Goal: Task Accomplishment & Management: Manage account settings

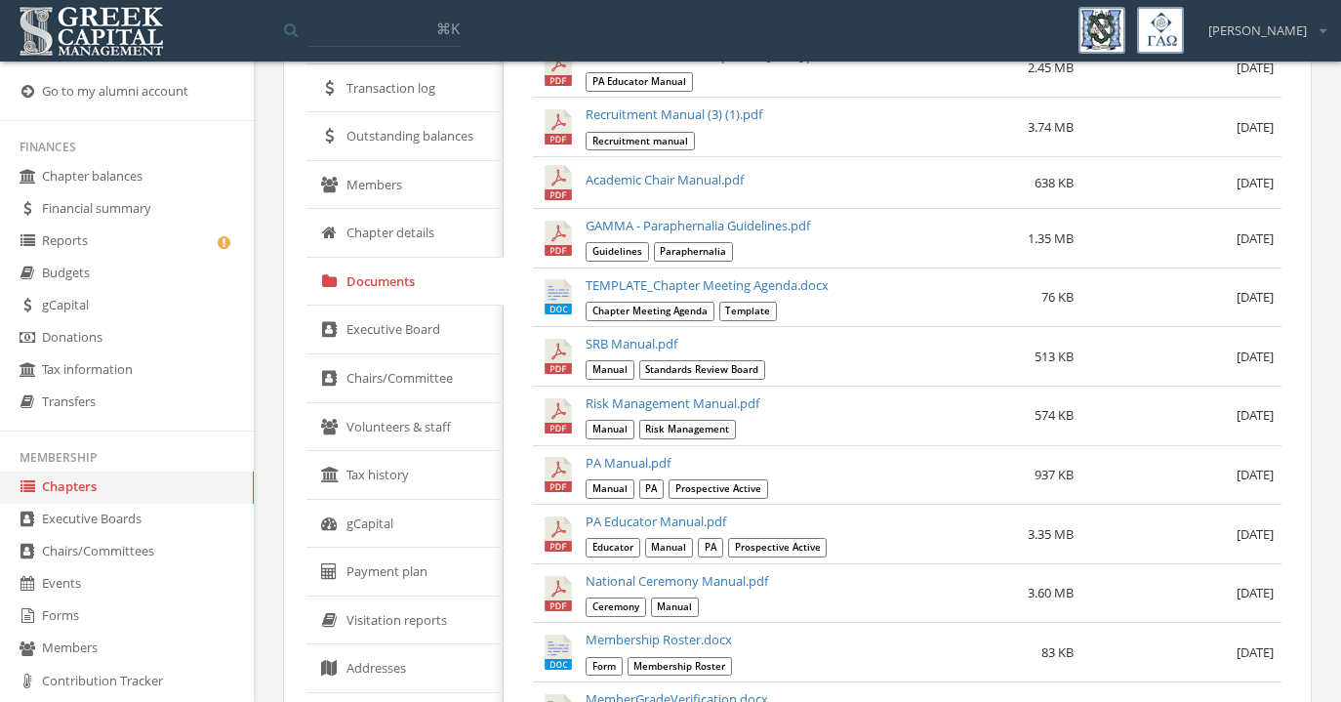
click at [74, 608] on link "Forms" at bounding box center [127, 616] width 254 height 32
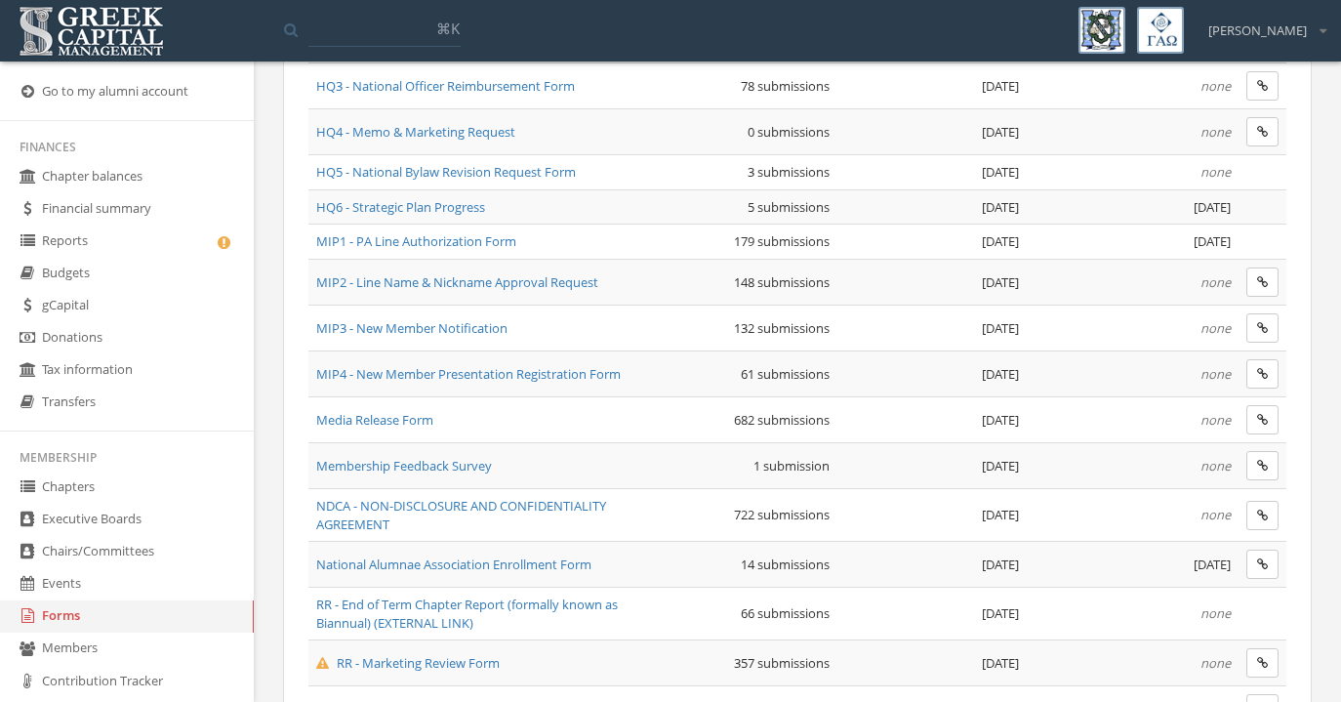
scroll to position [994, 0]
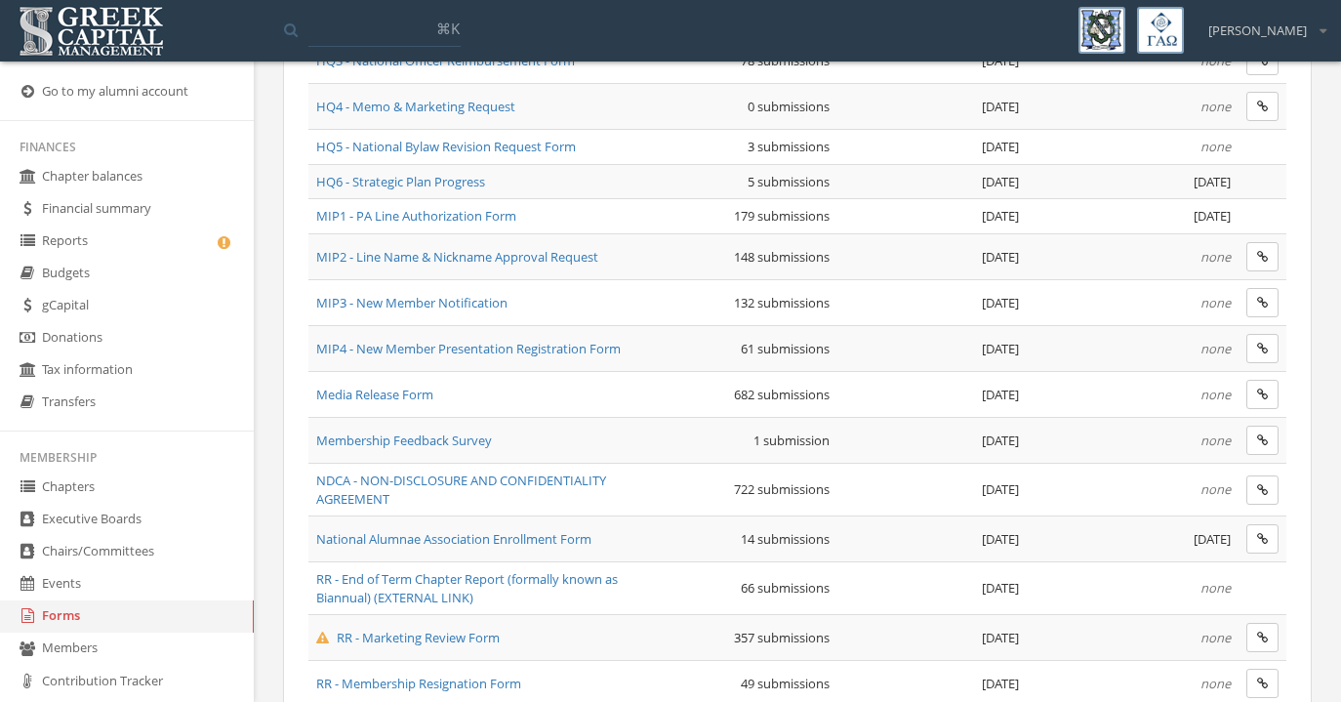
click at [445, 215] on span "MIP1 - PA Line Authorization Form" at bounding box center [416, 216] width 200 height 18
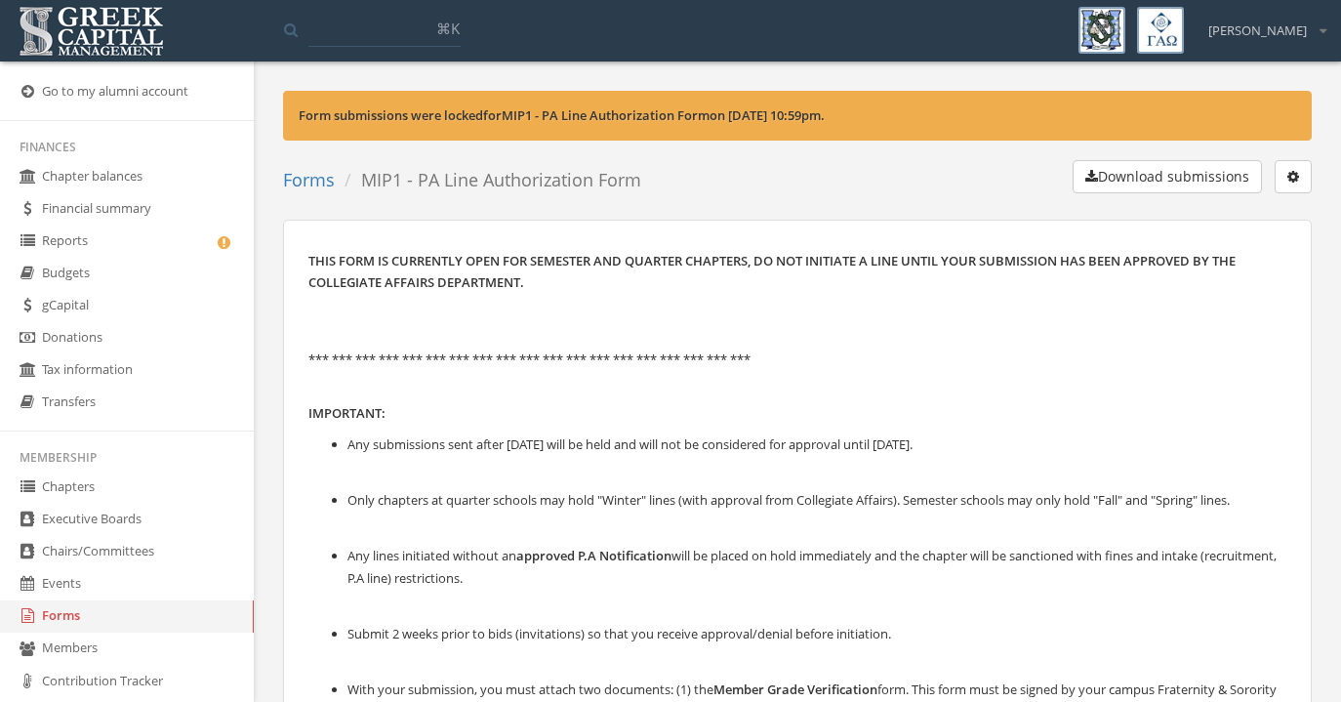
click at [1287, 172] on icon "button" at bounding box center [1293, 177] width 12 height 14
click at [1252, 210] on link "Edit form" at bounding box center [1231, 216] width 144 height 30
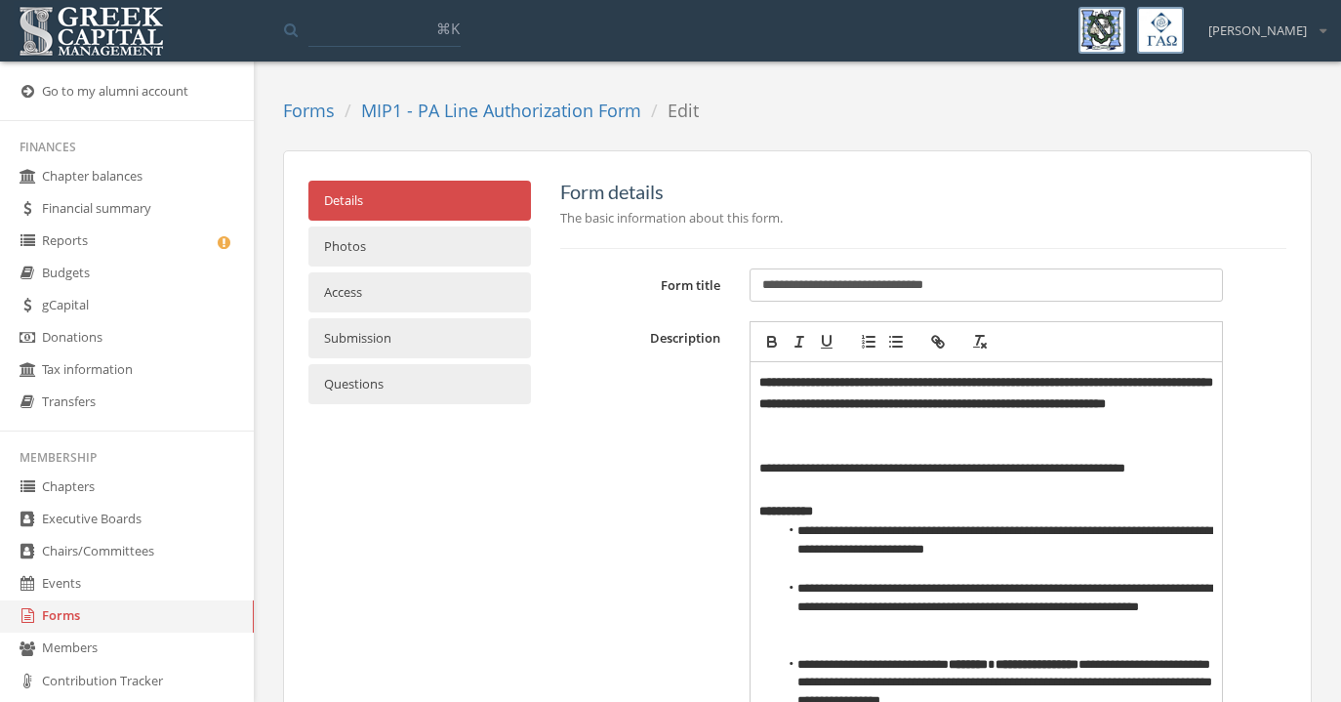
click at [457, 300] on link "Access" at bounding box center [419, 292] width 223 height 40
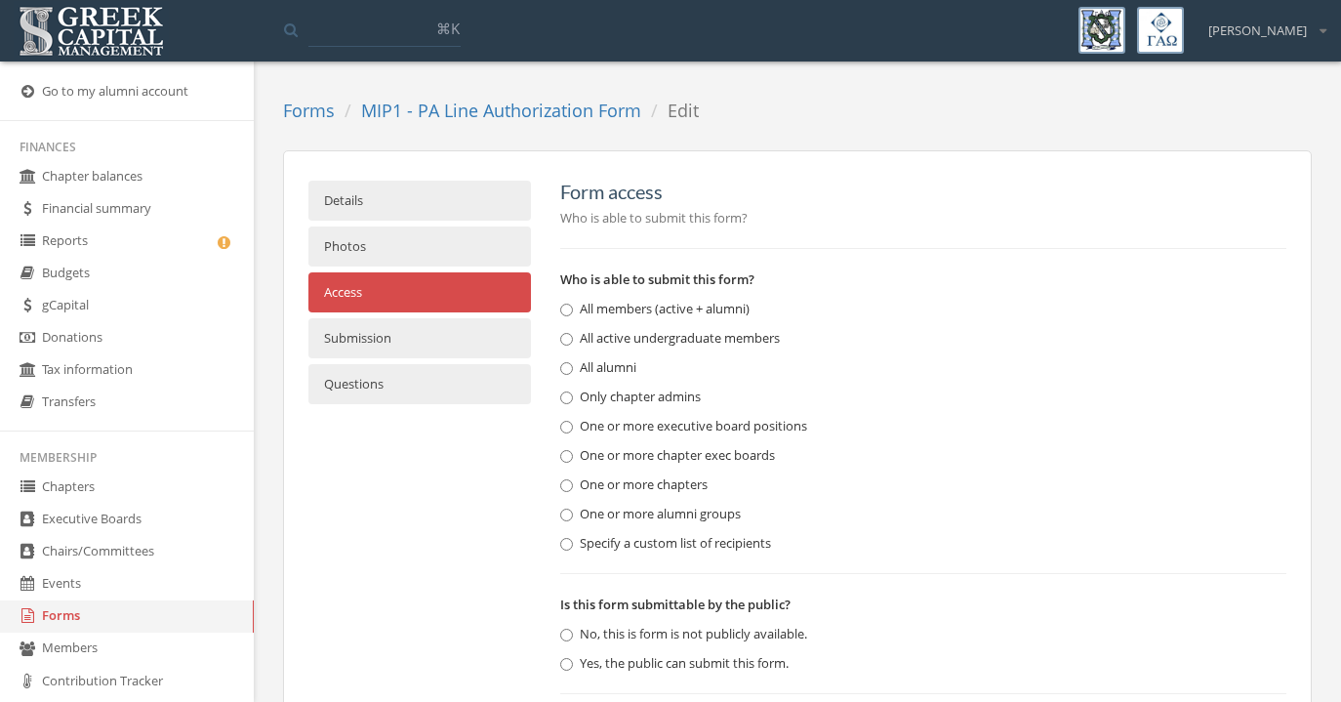
scroll to position [96, 0]
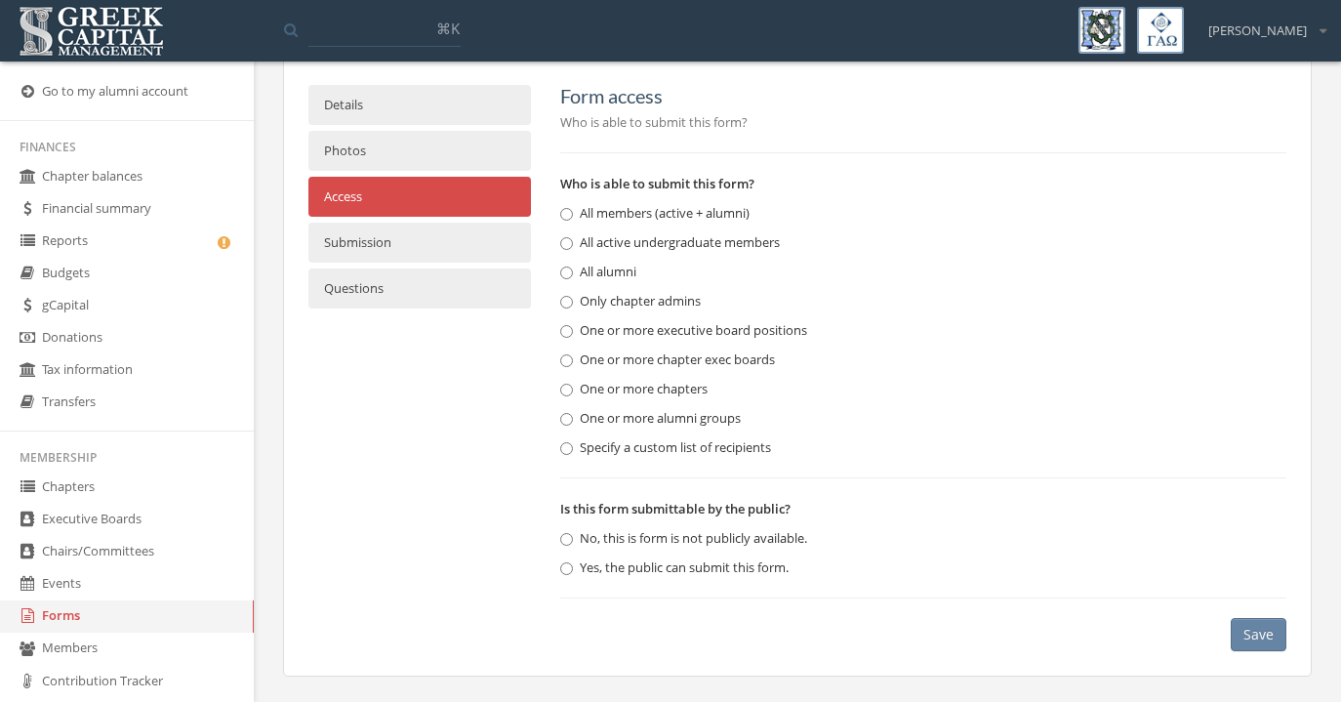
click at [470, 250] on link "Submission" at bounding box center [419, 243] width 223 height 40
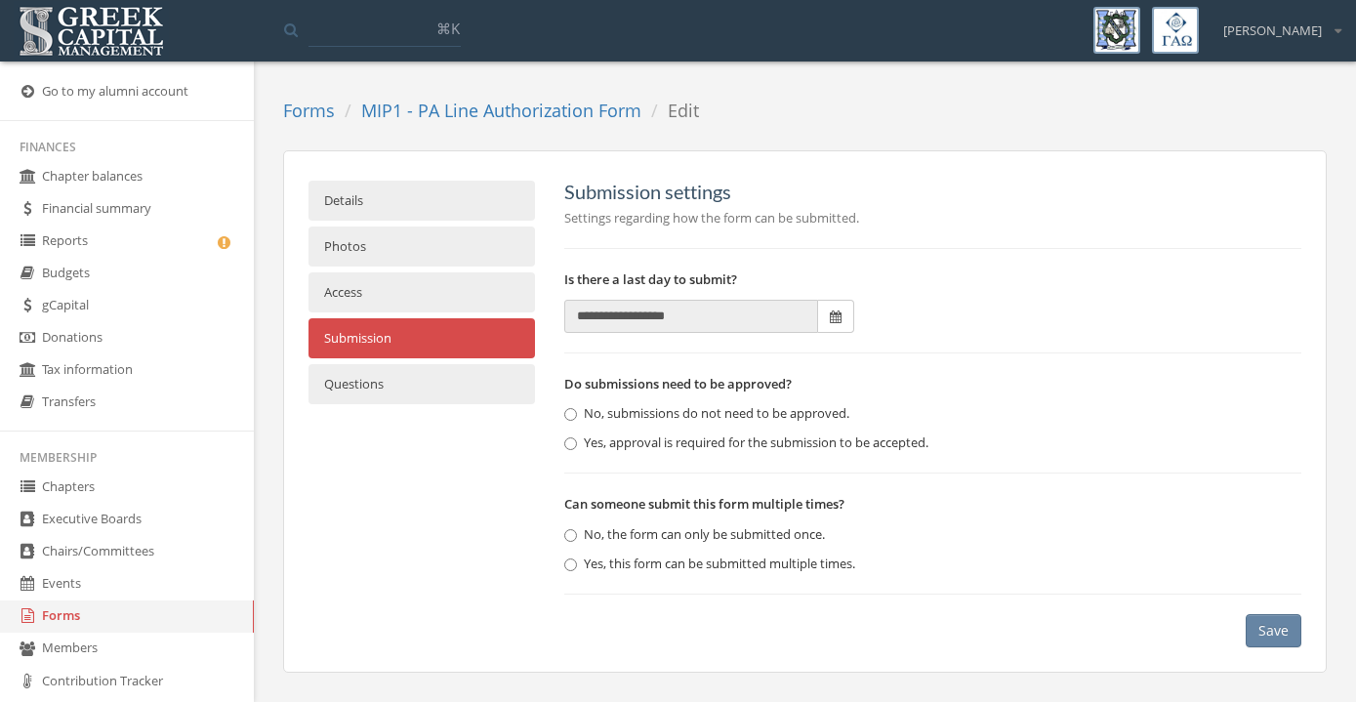
click at [828, 326] on span at bounding box center [836, 316] width 36 height 33
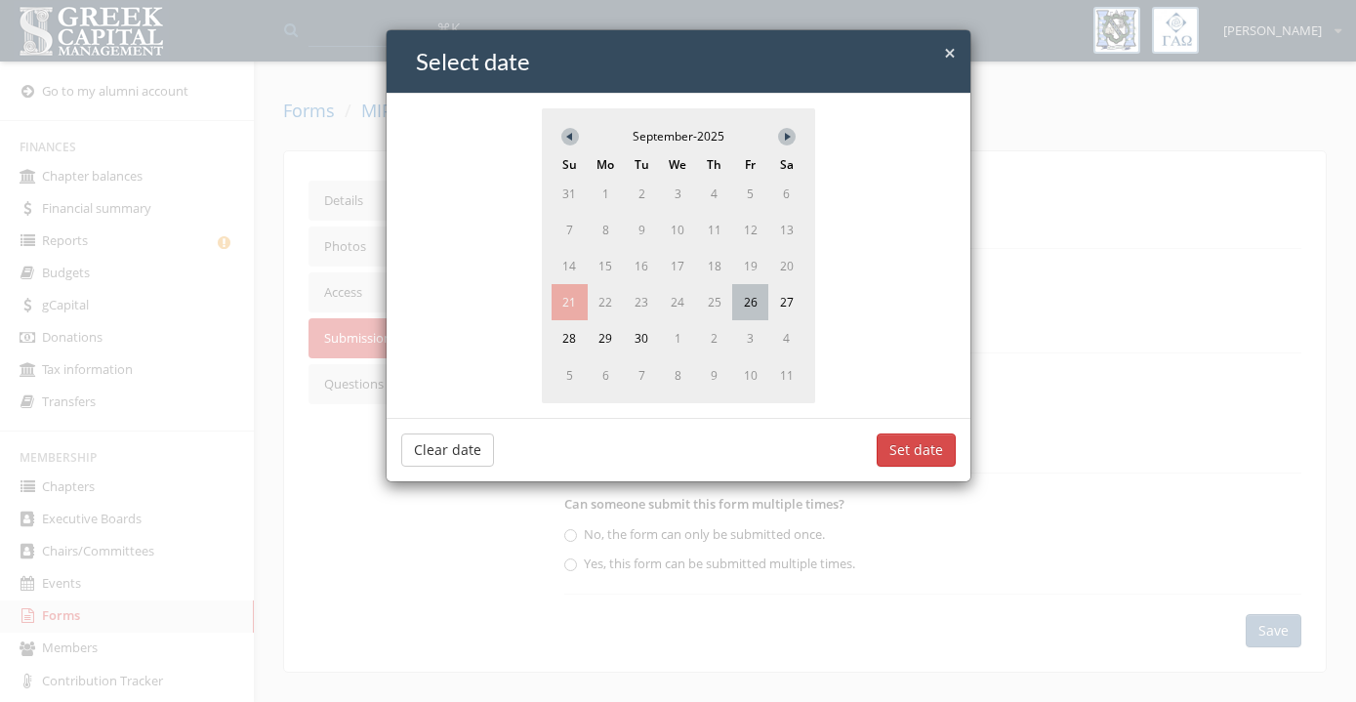
click at [747, 307] on span "26" at bounding box center [750, 302] width 36 height 36
click at [907, 443] on button "Set date" at bounding box center [915, 449] width 79 height 33
type input "**********"
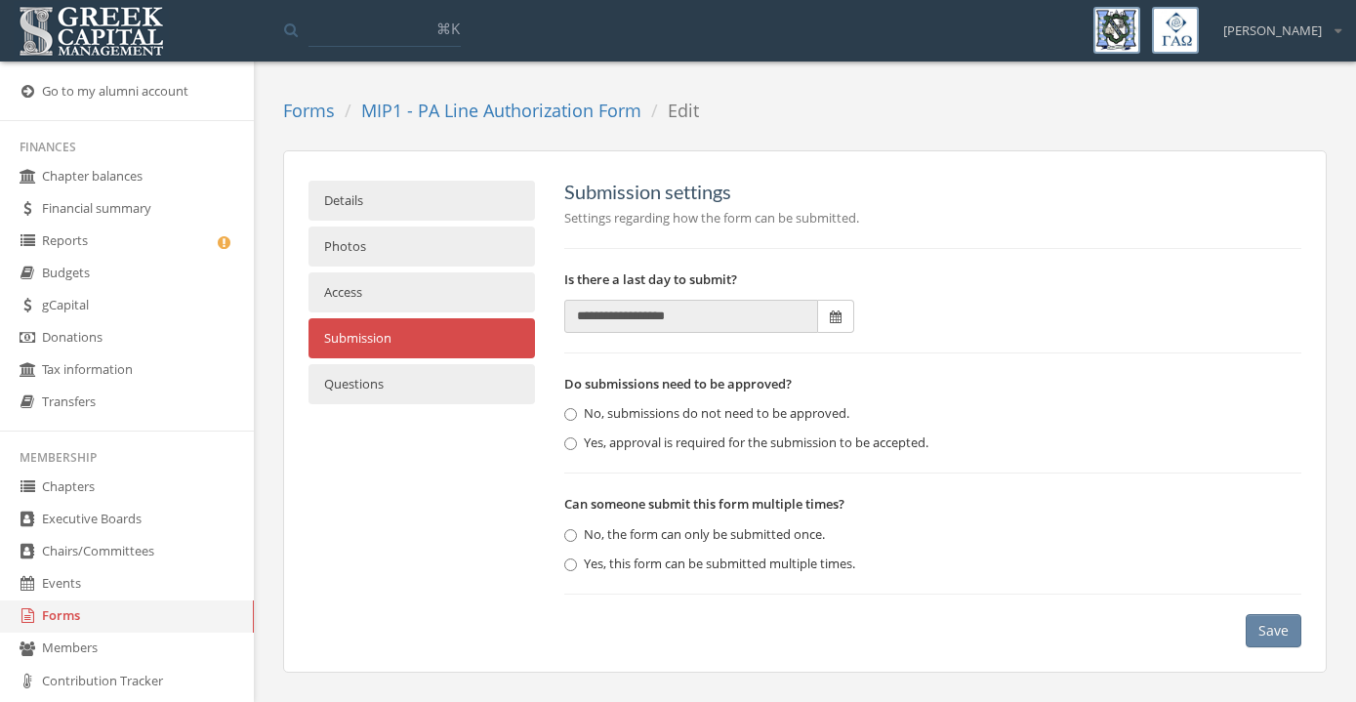
click at [471, 200] on link "Details" at bounding box center [421, 201] width 226 height 40
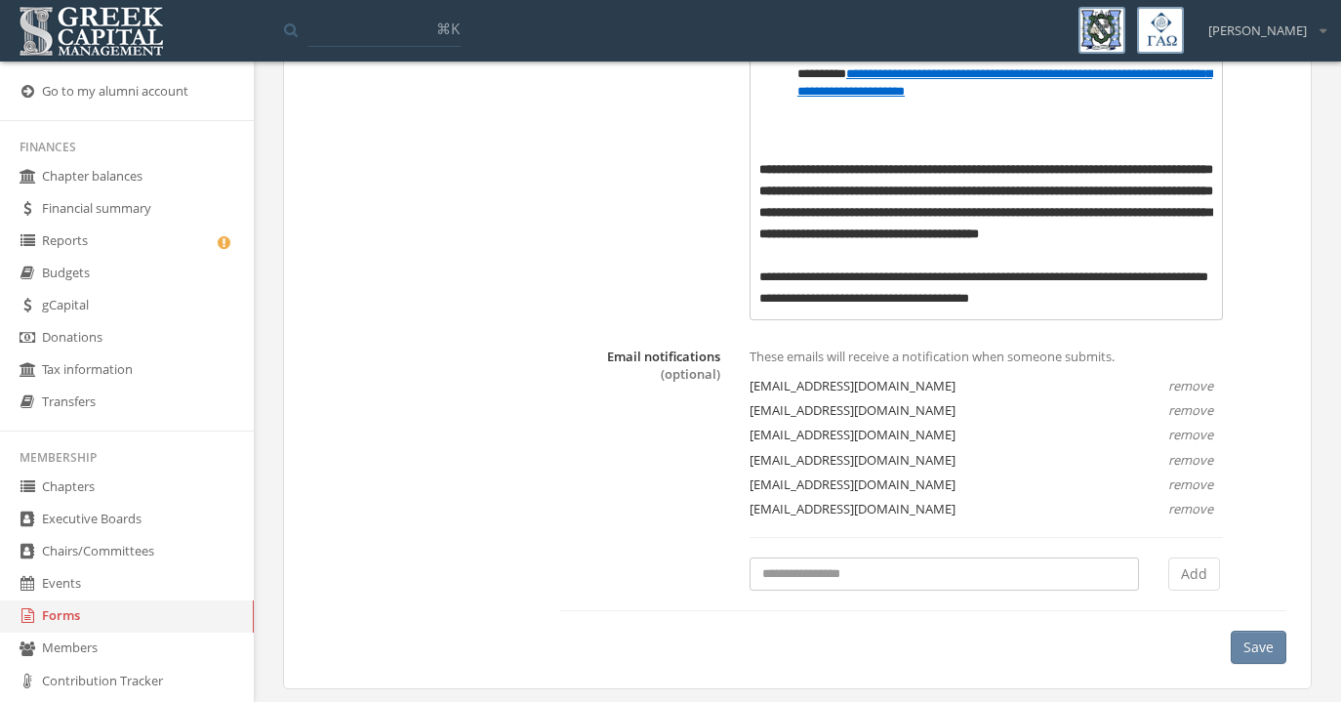
scroll to position [924, 0]
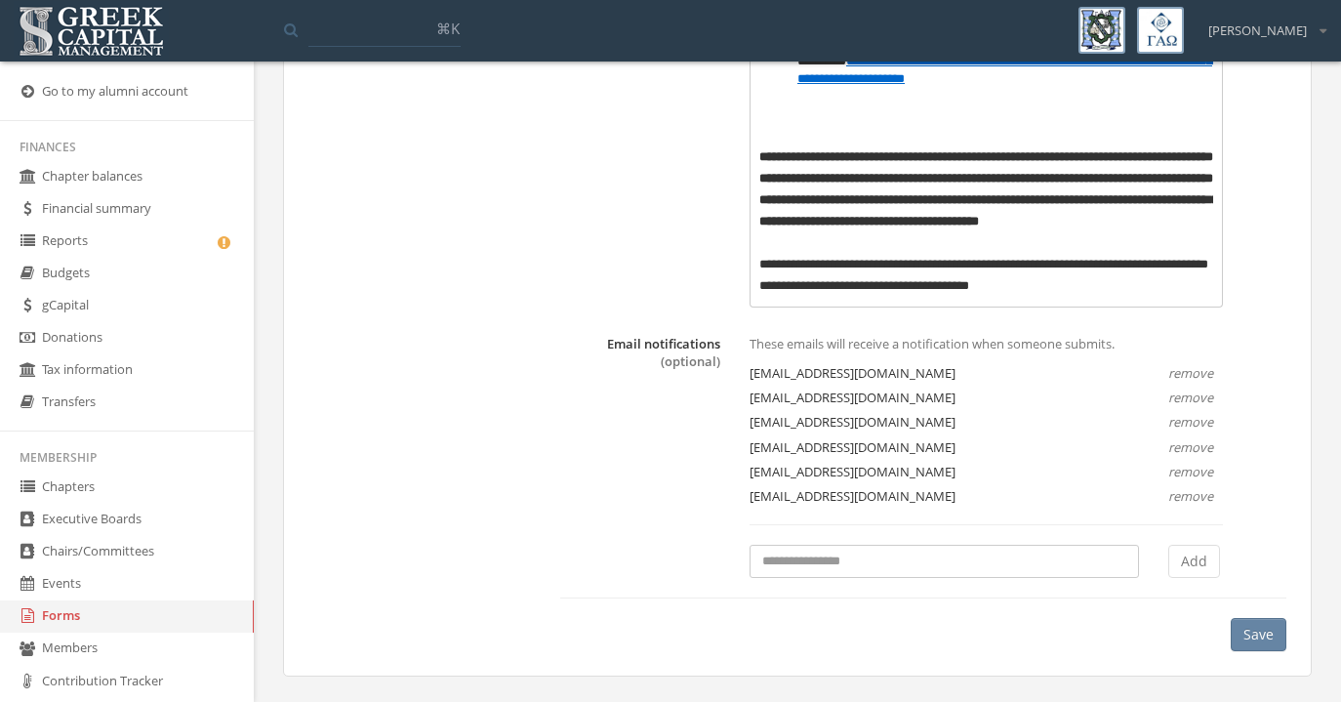
click at [1254, 630] on button "Save" at bounding box center [1259, 634] width 56 height 33
